Goal: Task Accomplishment & Management: Complete application form

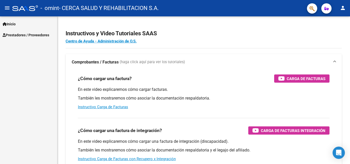
click at [25, 35] on span "Prestadores / Proveedores" at bounding box center [26, 35] width 47 height 6
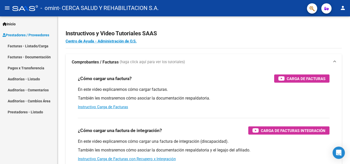
click at [30, 47] on link "Facturas - Listado/Carga" at bounding box center [28, 46] width 57 height 11
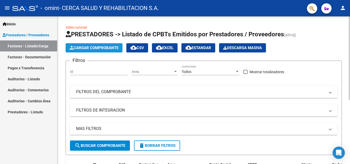
click at [105, 49] on span "Cargar Comprobante" at bounding box center [94, 48] width 49 height 5
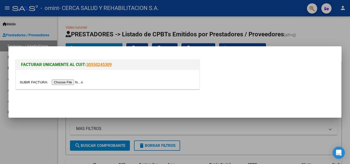
click at [66, 82] on input "file" at bounding box center [52, 82] width 65 height 5
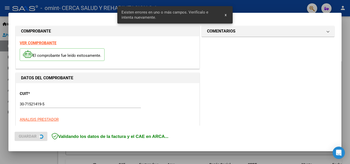
scroll to position [254, 0]
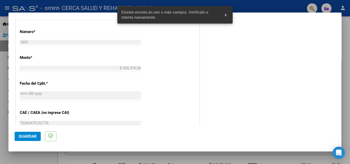
click at [227, 15] on span "x" at bounding box center [226, 15] width 2 height 5
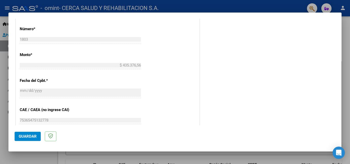
scroll to position [334, 0]
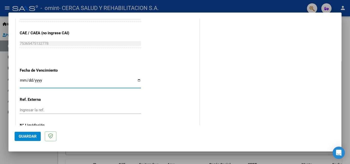
click at [138, 82] on input "Ingresar la fecha" at bounding box center [80, 83] width 121 height 8
type input "[DATE]"
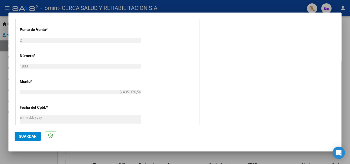
scroll to position [127, 0]
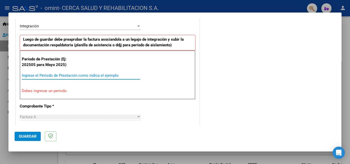
click at [82, 75] on input "Ingrese el Período de Prestación como indica el ejemplo" at bounding box center [81, 75] width 119 height 5
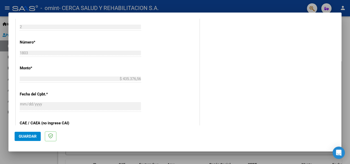
scroll to position [345, 0]
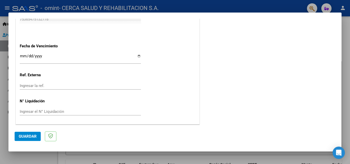
type input "202508"
click at [24, 139] on span "Guardar" at bounding box center [28, 136] width 18 height 5
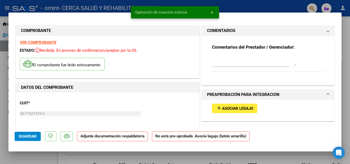
click at [213, 13] on span "x" at bounding box center [212, 12] width 2 height 5
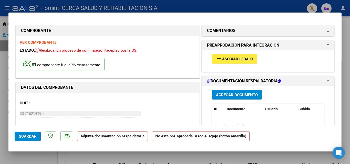
click at [243, 60] on span "Asociar Legajo" at bounding box center [237, 59] width 31 height 5
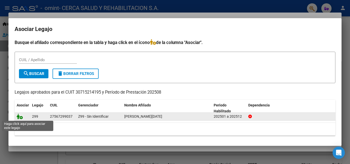
click at [20, 117] on icon at bounding box center [20, 117] width 6 height 6
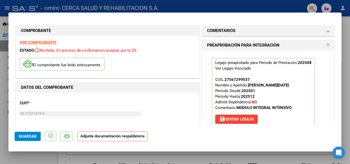
scroll to position [128, 0]
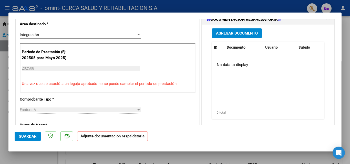
click at [233, 34] on span "Agregar Documento" at bounding box center [237, 33] width 42 height 5
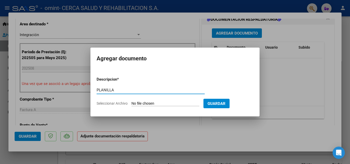
type input "PLANILLA"
click at [165, 103] on input "Seleccionar Archivo" at bounding box center [166, 104] width 68 height 5
type input "C:\fakepath\8 planilla rubiolo emma.pdf"
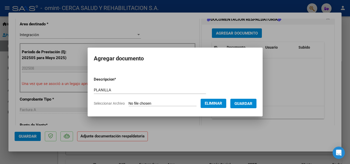
click at [250, 104] on span "Guardar" at bounding box center [244, 104] width 18 height 5
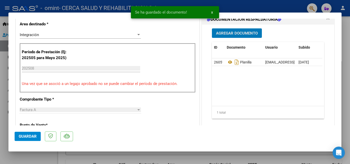
click at [30, 138] on span "Guardar" at bounding box center [28, 136] width 18 height 5
click at [212, 13] on span "x" at bounding box center [212, 12] width 2 height 5
